Goal: Task Accomplishment & Management: Use online tool/utility

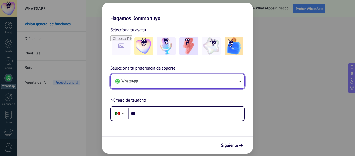
click at [158, 80] on button "WhatsApp" at bounding box center [177, 81] width 133 height 14
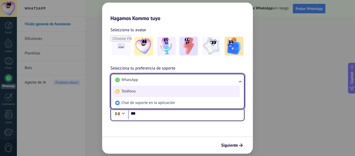
click at [146, 92] on li "Teléfono" at bounding box center [176, 90] width 127 height 11
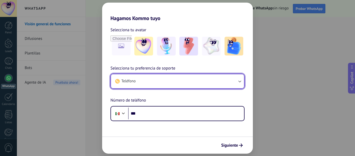
click at [154, 82] on button "Teléfono" at bounding box center [177, 81] width 133 height 14
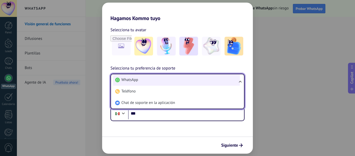
click at [153, 82] on li "WhatsApp" at bounding box center [176, 79] width 127 height 11
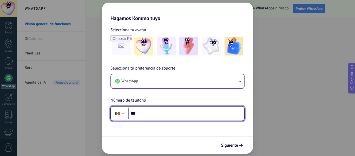
click at [173, 112] on input "***" at bounding box center [186, 113] width 116 height 12
type input "**********"
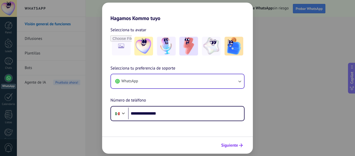
click at [236, 146] on span "Siguiente" at bounding box center [229, 145] width 17 height 4
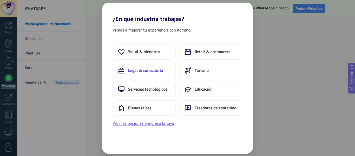
click at [152, 72] on span "Legal & consultoría" at bounding box center [145, 70] width 35 height 5
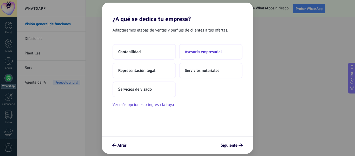
click at [208, 51] on span "Asesoría empresarial" at bounding box center [203, 51] width 37 height 5
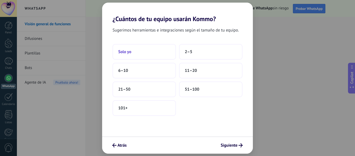
click at [146, 56] on button "Solo yo" at bounding box center [143, 52] width 63 height 16
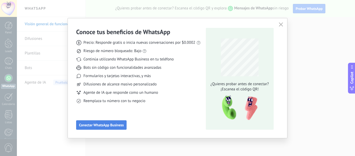
click at [113, 124] on span "Conectar WhatsApp Business" at bounding box center [101, 125] width 45 height 4
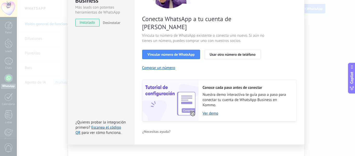
scroll to position [49, 0]
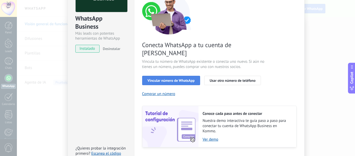
click at [180, 78] on span "Vincular número de WhatsApp" at bounding box center [170, 80] width 47 height 4
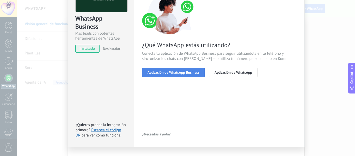
click at [181, 73] on span "Aplicación de WhatsApp Business" at bounding box center [173, 72] width 52 height 4
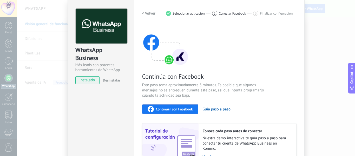
scroll to position [0, 0]
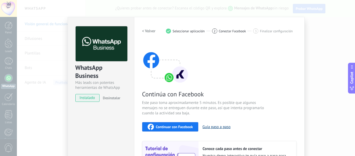
click at [214, 127] on button "Guía paso a paso" at bounding box center [216, 126] width 28 height 5
click at [186, 127] on span "Continuar con Facebook" at bounding box center [174, 127] width 37 height 4
